Goal: Information Seeking & Learning: Check status

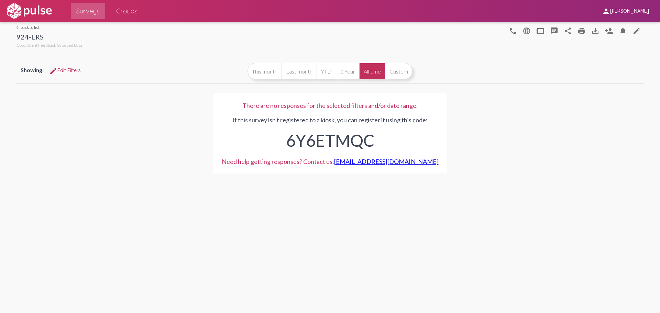
click at [376, 68] on button "All time" at bounding box center [372, 71] width 26 height 16
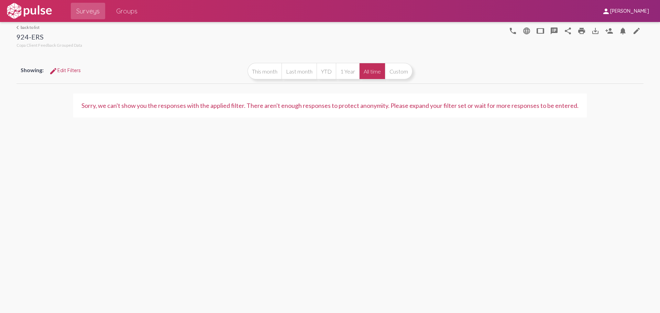
click at [26, 28] on link "arrow_back_ios back to list" at bounding box center [49, 27] width 66 height 5
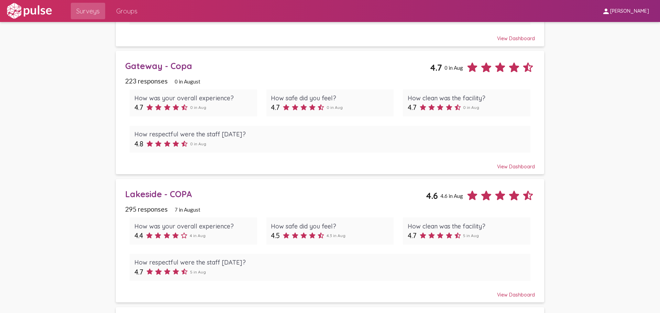
scroll to position [928, 0]
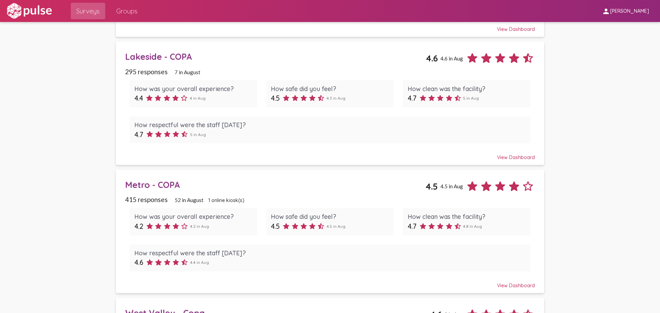
click at [510, 158] on div "View Dashboard" at bounding box center [330, 154] width 410 height 12
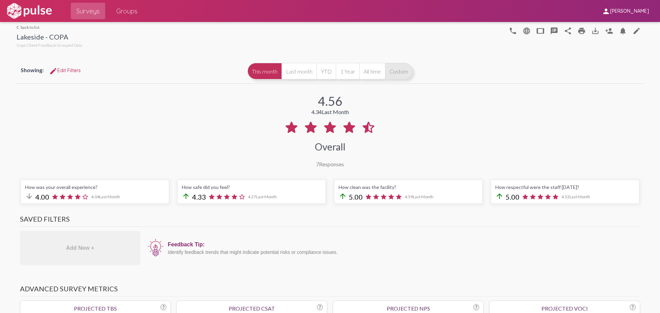
click at [405, 74] on button "Custom" at bounding box center [398, 71] width 27 height 16
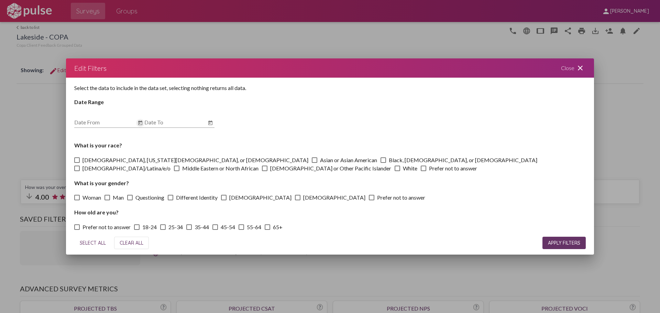
click at [140, 124] on icon "Open calendar" at bounding box center [139, 123] width 5 height 8
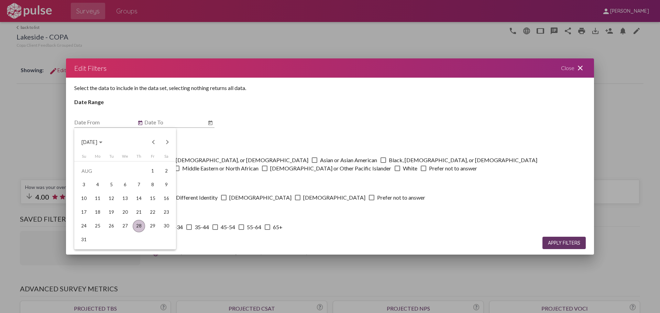
click at [138, 227] on div "28" at bounding box center [139, 226] width 12 height 12
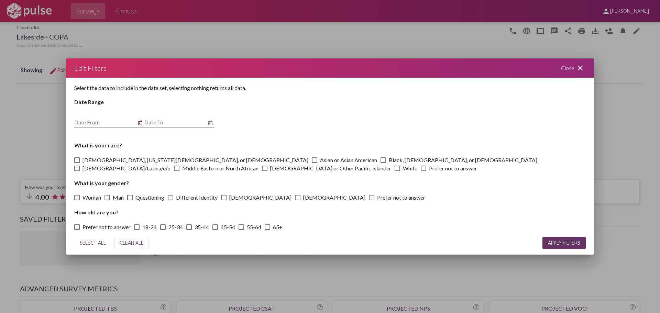
type input "[DATE]"
click at [210, 123] on icon "Open calendar" at bounding box center [210, 123] width 4 height 4
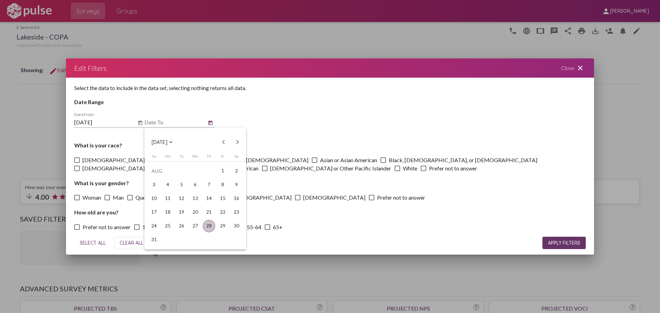
click at [208, 228] on div "28" at bounding box center [209, 226] width 12 height 12
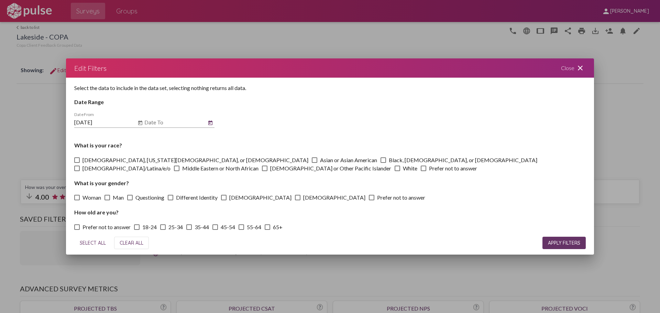
type input "[DATE]"
click at [557, 244] on span "APPLY FILTERS" at bounding box center [564, 243] width 32 height 6
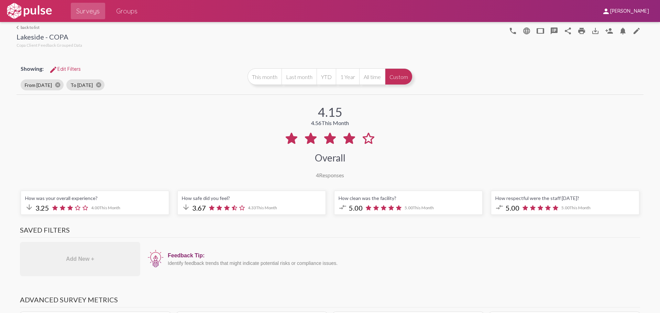
click at [328, 176] on div "4 Responses" at bounding box center [330, 175] width 28 height 7
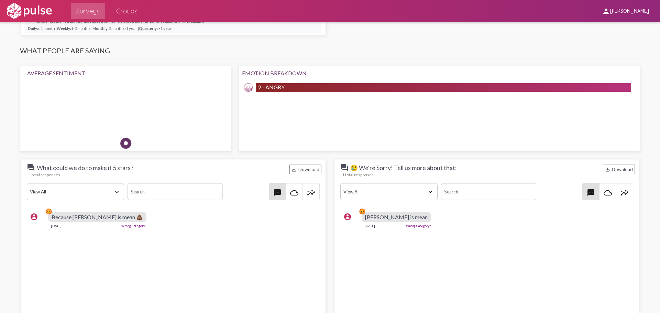
scroll to position [584, 0]
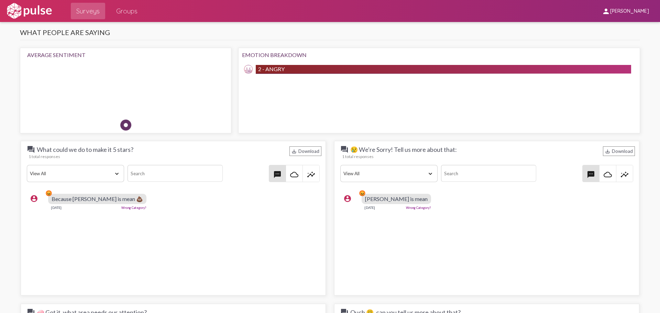
click at [113, 199] on span "Because [PERSON_NAME] is mean 💩" at bounding box center [97, 199] width 91 height 7
drag, startPoint x: 113, startPoint y: 201, endPoint x: 174, endPoint y: 224, distance: 65.1
click at [174, 224] on div "account_circle 😡 Because [PERSON_NAME] is mean 💩 [DATE] Wrong Category?" at bounding box center [173, 241] width 296 height 103
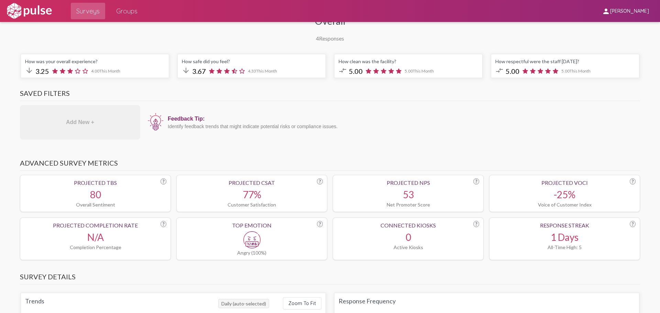
scroll to position [0, 0]
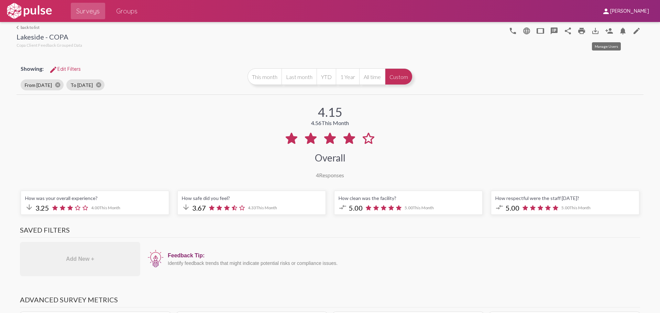
click at [605, 31] on mat-icon "person_add" at bounding box center [609, 31] width 8 height 8
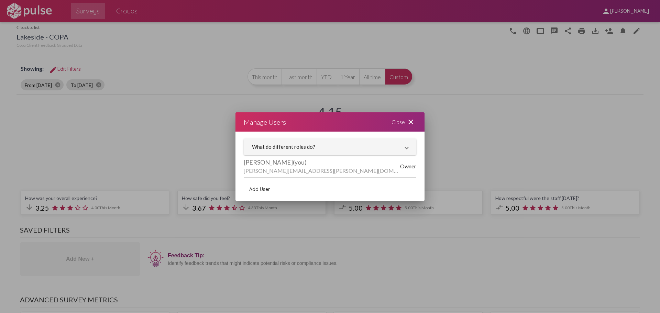
click at [410, 121] on mat-icon "close" at bounding box center [411, 122] width 8 height 8
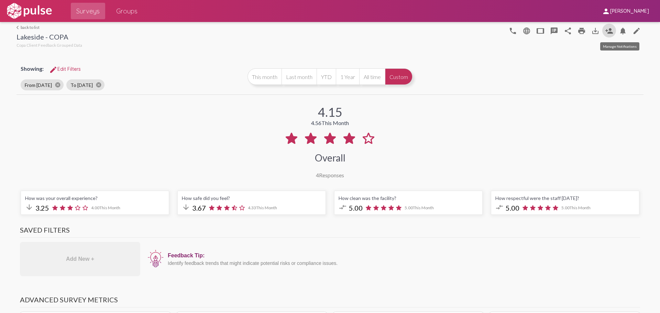
click at [619, 30] on mat-icon "notifications" at bounding box center [623, 31] width 8 height 8
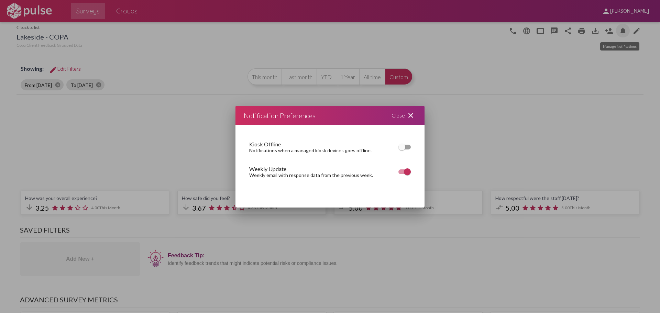
checkbox input "true"
checkbox input "false"
click at [409, 116] on mat-icon "close" at bounding box center [411, 115] width 8 height 8
